Goal: Obtain resource: Download file/media

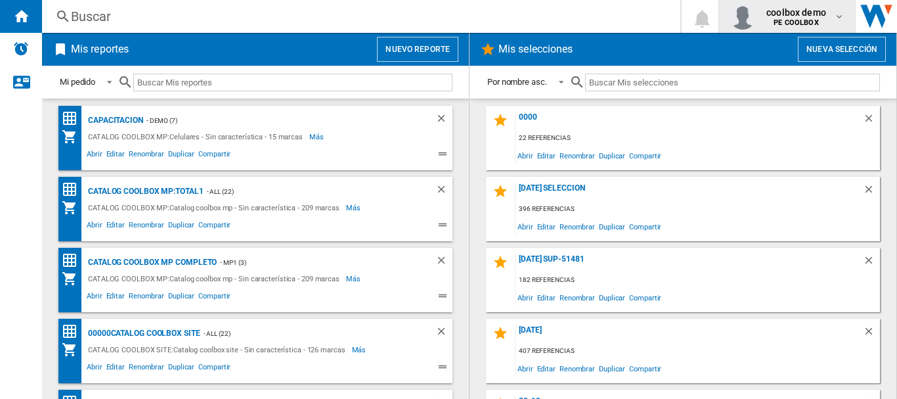
click at [804, 16] on span "coolbox demo" at bounding box center [796, 12] width 60 height 13
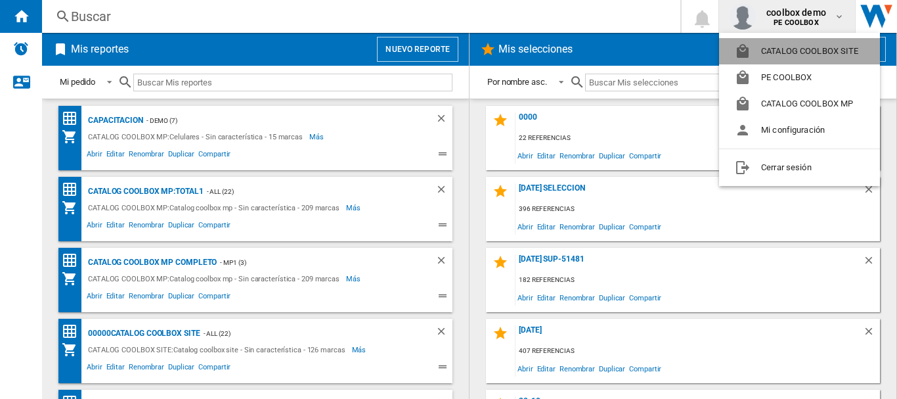
click at [794, 43] on button "CATALOG COOLBOX SITE" at bounding box center [799, 51] width 161 height 26
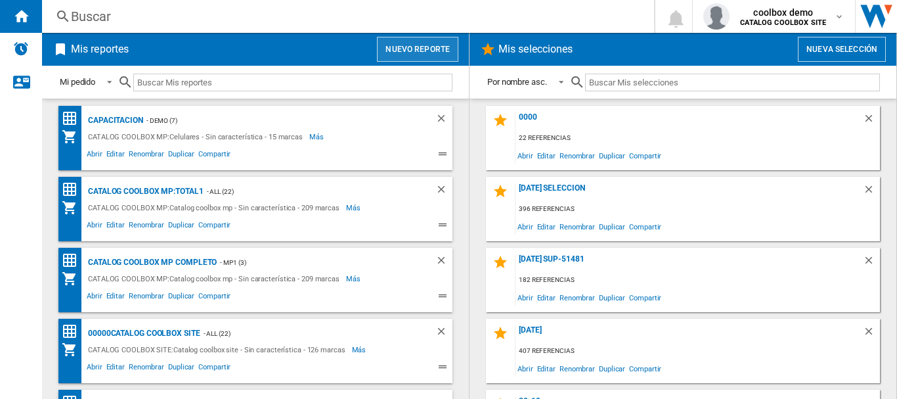
click at [393, 52] on button "Nuevo reporte" at bounding box center [417, 49] width 81 height 25
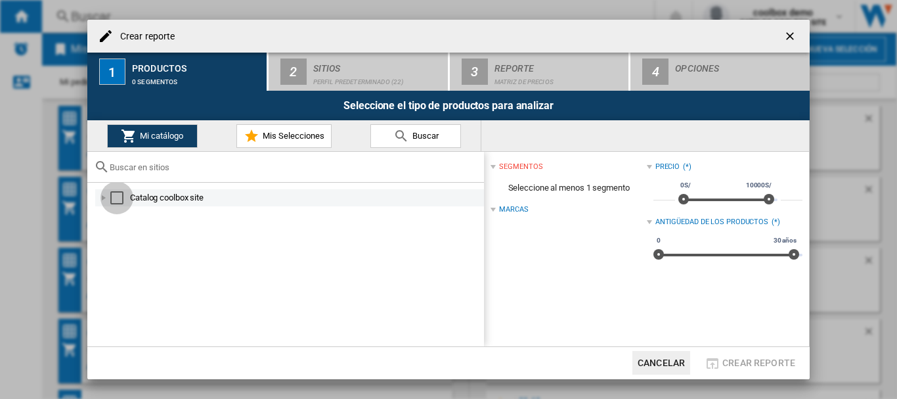
click at [112, 200] on div "Select" at bounding box center [116, 197] width 13 height 13
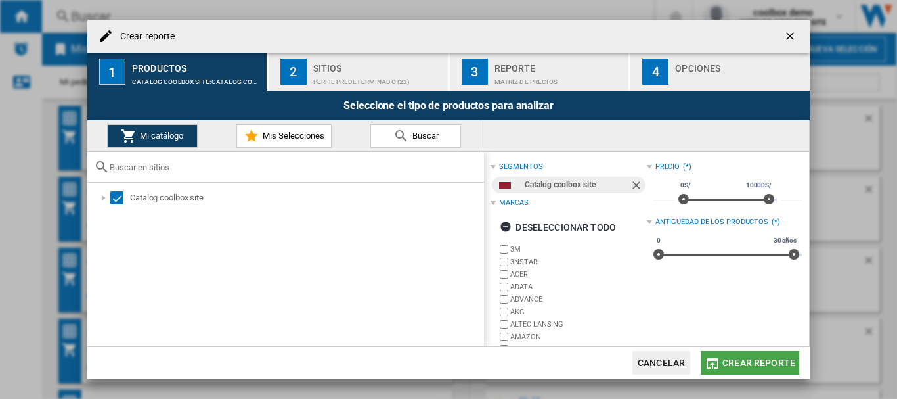
click at [728, 363] on span "Crear reporte" at bounding box center [758, 362] width 73 height 11
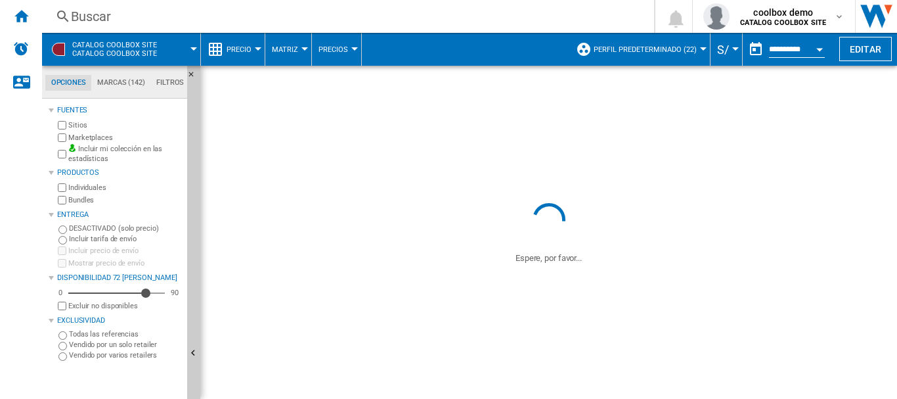
click at [689, 56] on button "Perfil predeterminado (22)" at bounding box center [649, 49] width 110 height 33
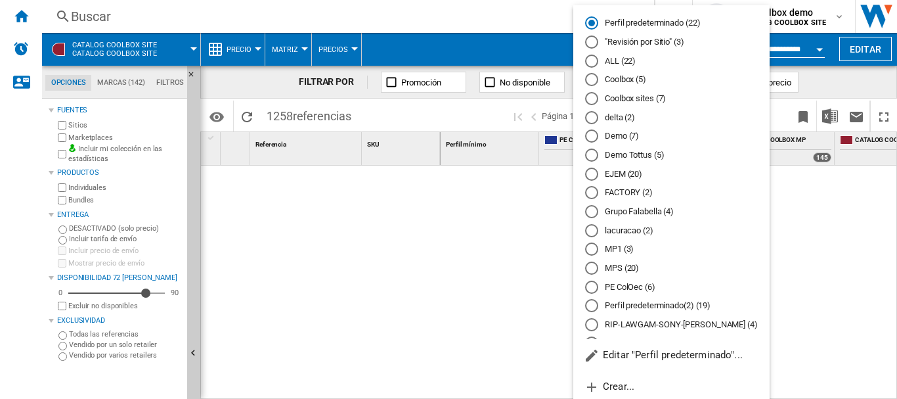
click at [824, 230] on md-backdrop at bounding box center [448, 199] width 897 height 399
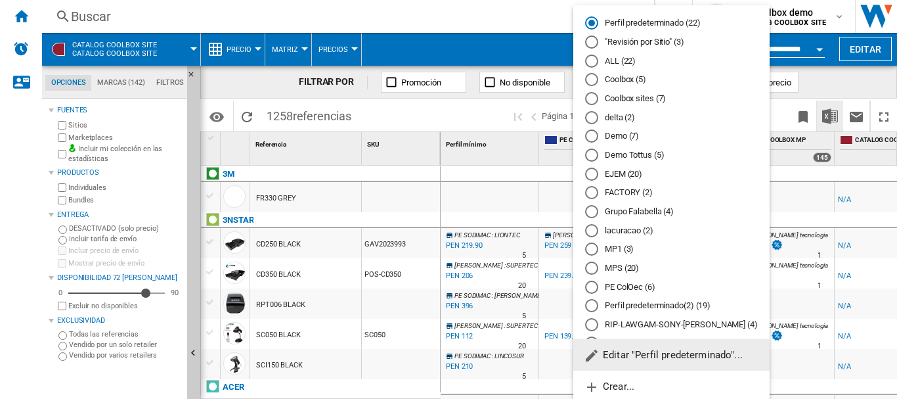
click at [830, 115] on md-backdrop at bounding box center [448, 199] width 897 height 399
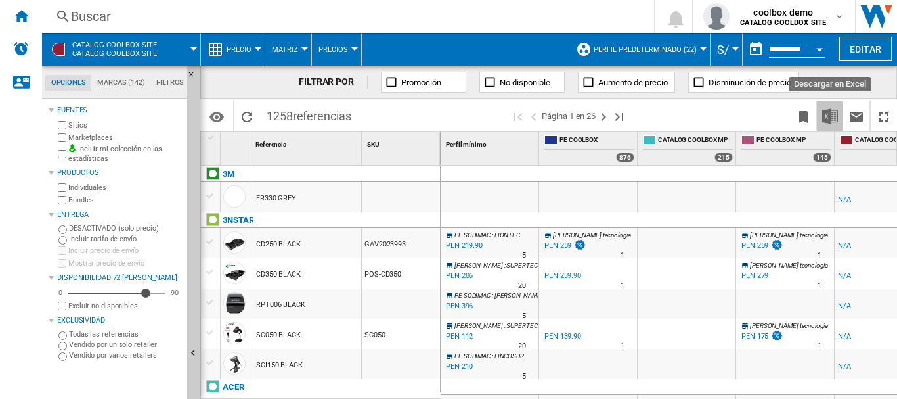
click at [830, 115] on img "Descargar en Excel" at bounding box center [830, 116] width 16 height 16
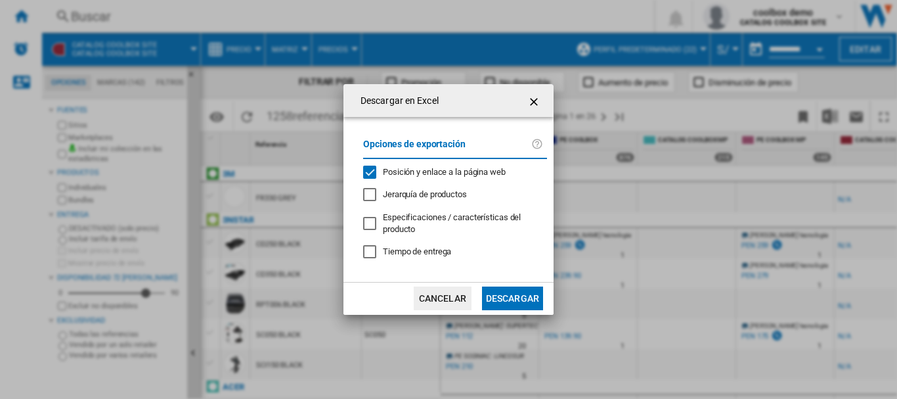
click at [476, 168] on span "Posición y enlace a la página web" at bounding box center [444, 172] width 123 height 10
click at [504, 297] on button "Descargar" at bounding box center [512, 298] width 61 height 24
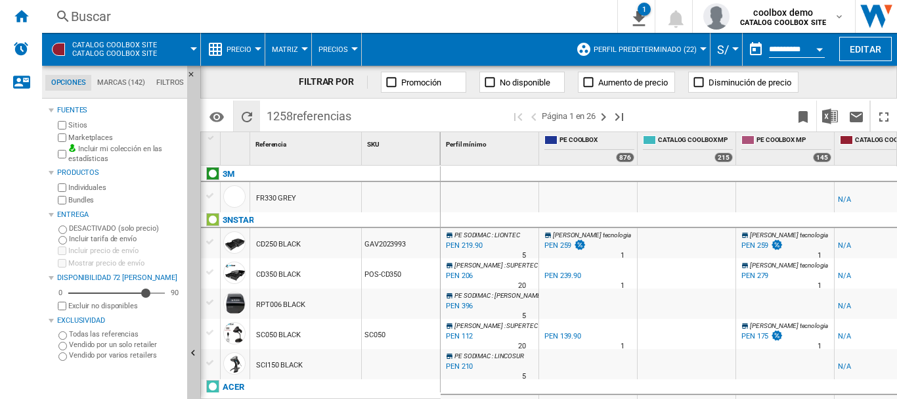
click at [246, 117] on ng-md-icon "Recargar" at bounding box center [247, 117] width 16 height 16
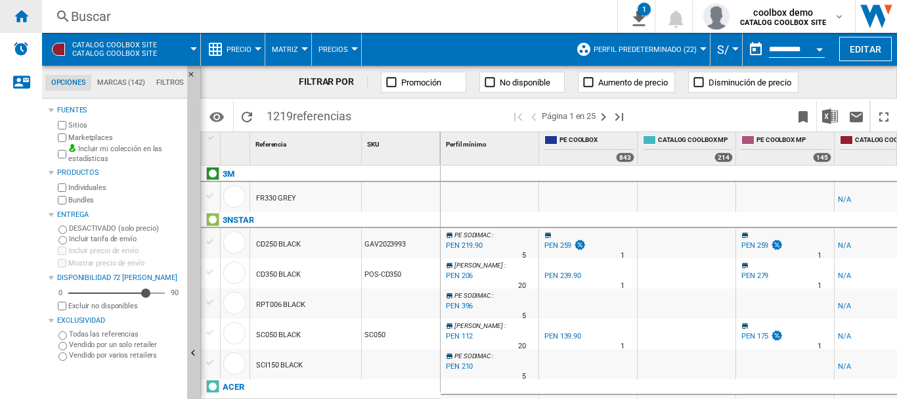
click at [27, 14] on ng-md-icon "Inicio" at bounding box center [21, 16] width 16 height 16
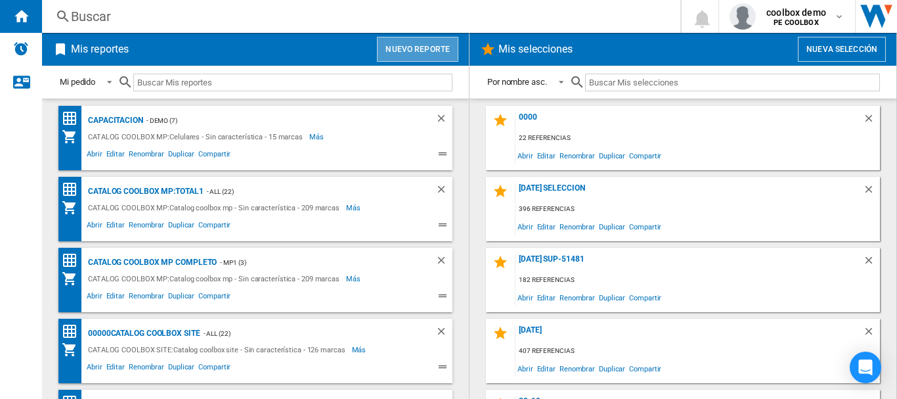
click at [434, 47] on button "Nuevo reporte" at bounding box center [417, 49] width 81 height 25
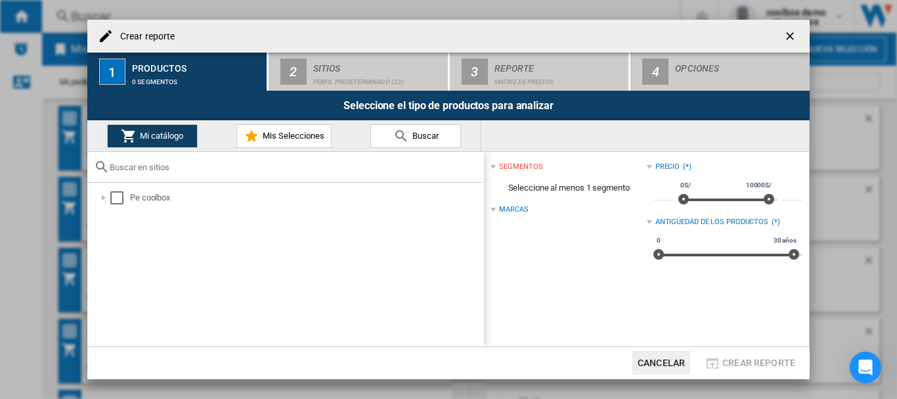
click at [789, 31] on ng-md-icon "getI18NText('BUTTONS.CLOSE_DIALOG')" at bounding box center [791, 38] width 16 height 16
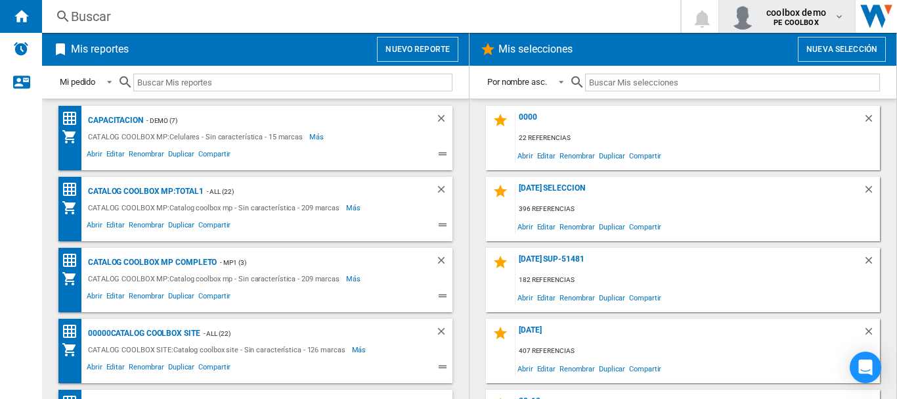
click at [791, 22] on b "PE COOLBOX" at bounding box center [795, 22] width 45 height 9
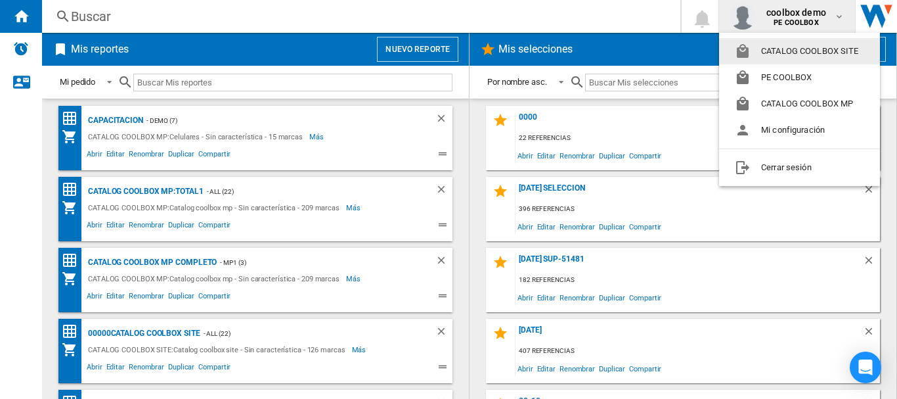
click at [784, 58] on button "CATALOG COOLBOX SITE" at bounding box center [799, 51] width 161 height 26
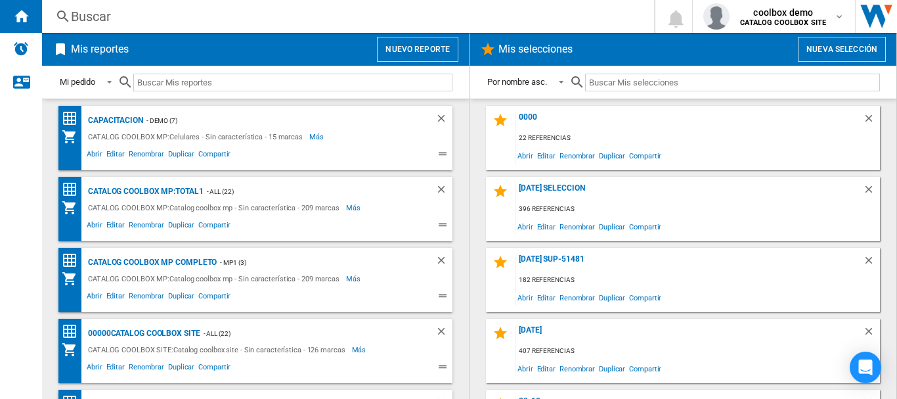
click at [430, 49] on button "Nuevo reporte" at bounding box center [417, 49] width 81 height 25
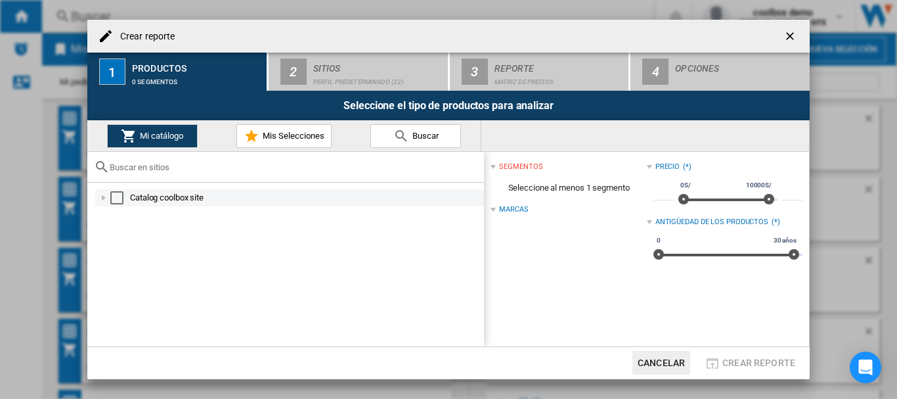
click at [114, 197] on div "Select" at bounding box center [116, 197] width 13 height 13
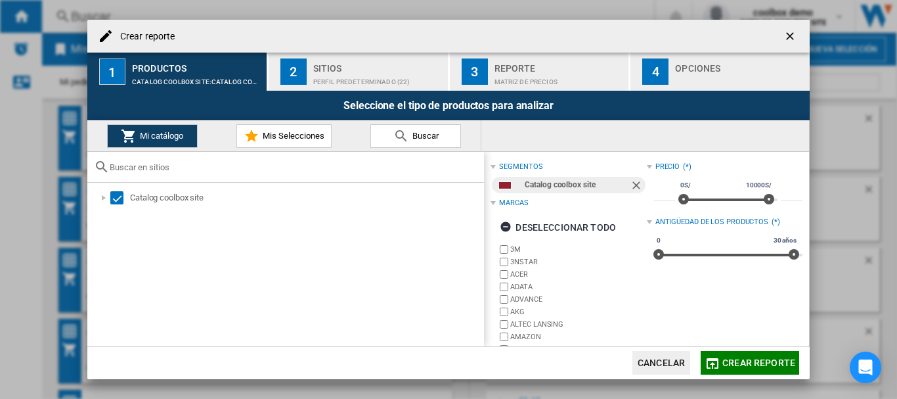
click at [352, 66] on div "Sitios" at bounding box center [377, 65] width 129 height 14
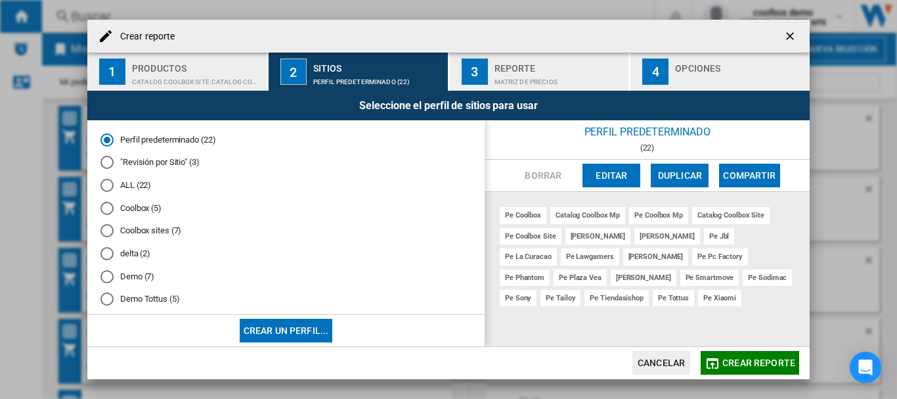
click at [735, 354] on button "Crear reporte" at bounding box center [750, 363] width 98 height 24
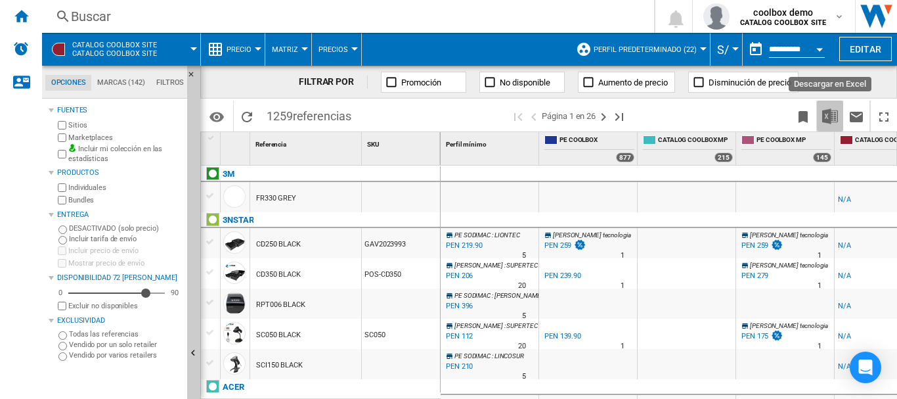
click at [828, 117] on img "Descargar en Excel" at bounding box center [830, 116] width 16 height 16
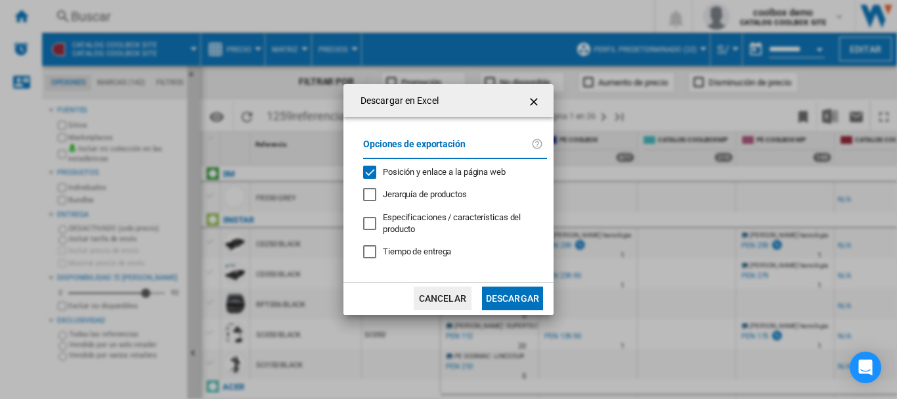
click at [481, 162] on div "Opciones de exportación Posición y enlace a la página web Jerarquía de producto…" at bounding box center [455, 199] width 197 height 138
click at [480, 173] on span "Posición y enlace a la página web" at bounding box center [444, 172] width 123 height 10
click at [492, 291] on button "Descargar" at bounding box center [512, 298] width 61 height 24
